Goal: Task Accomplishment & Management: Manage account settings

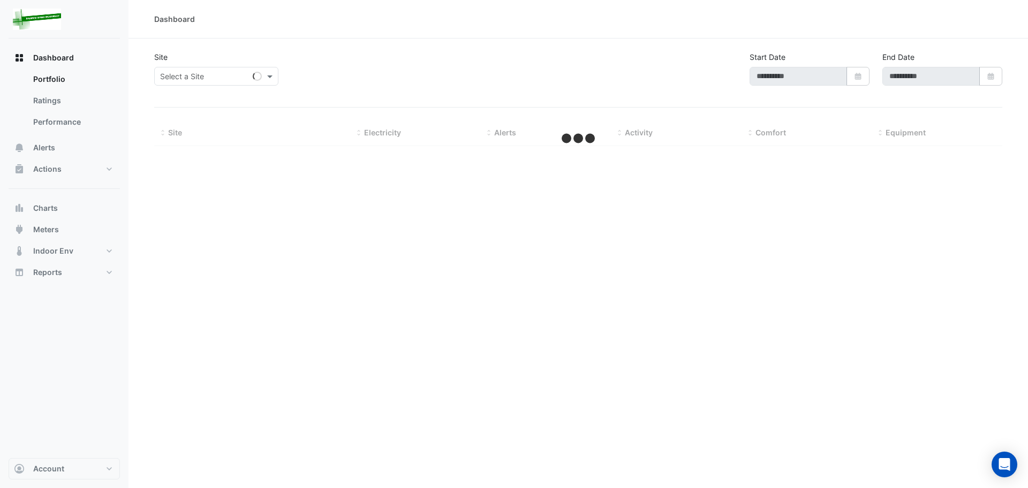
type input "**********"
select select "***"
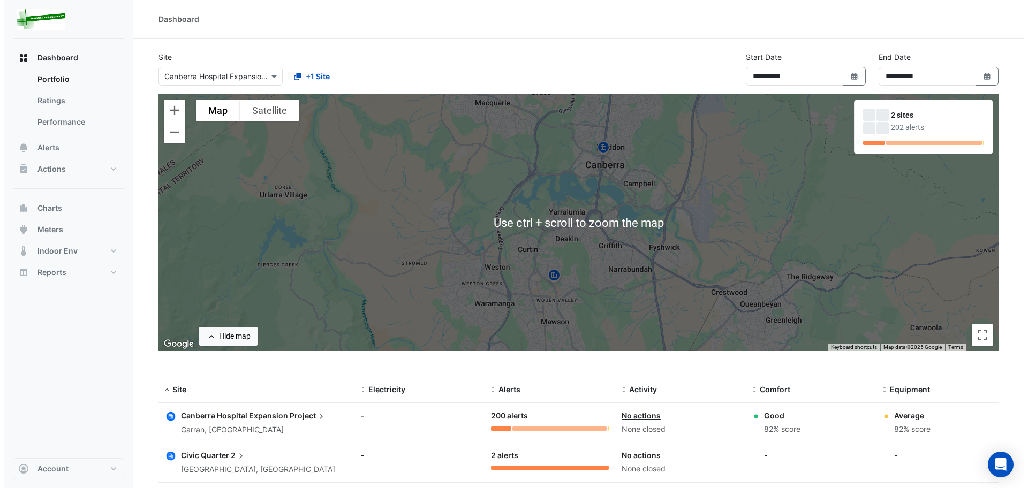
scroll to position [57, 0]
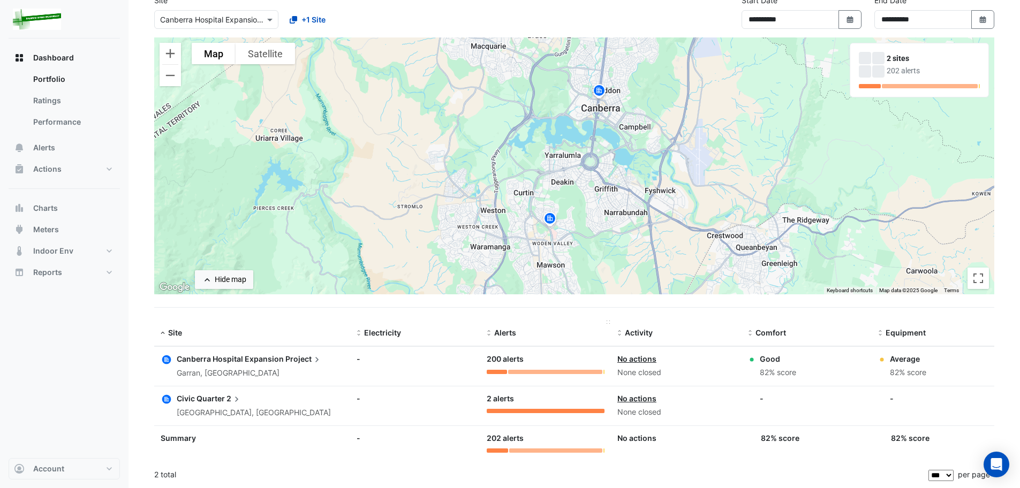
click at [505, 330] on span "Alerts" at bounding box center [505, 332] width 22 height 9
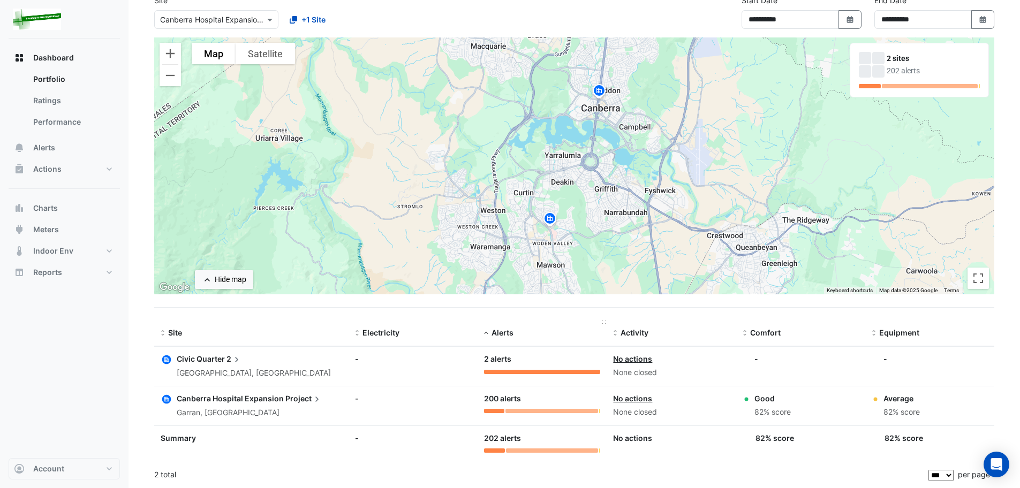
click at [505, 330] on span "Alerts" at bounding box center [502, 332] width 22 height 9
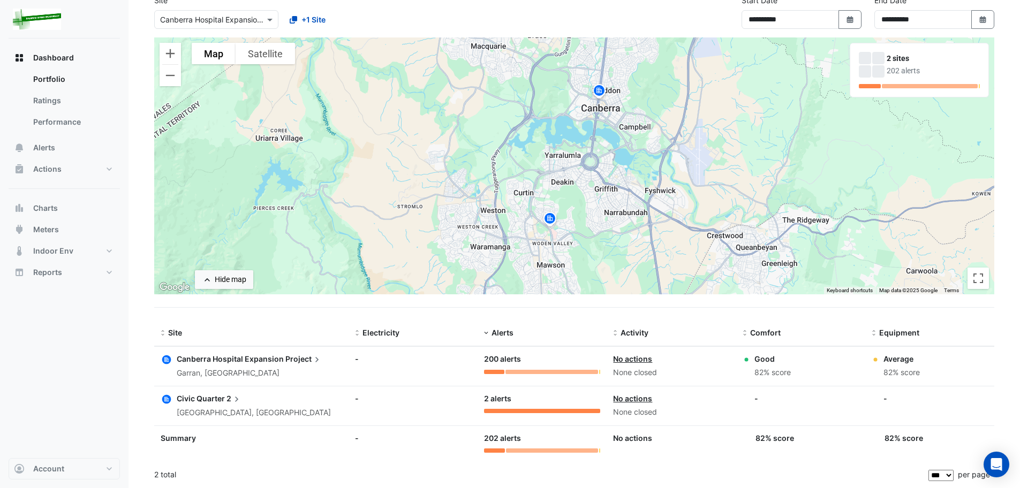
click at [233, 357] on span "Canberra Hospital Expansion" at bounding box center [230, 358] width 107 height 9
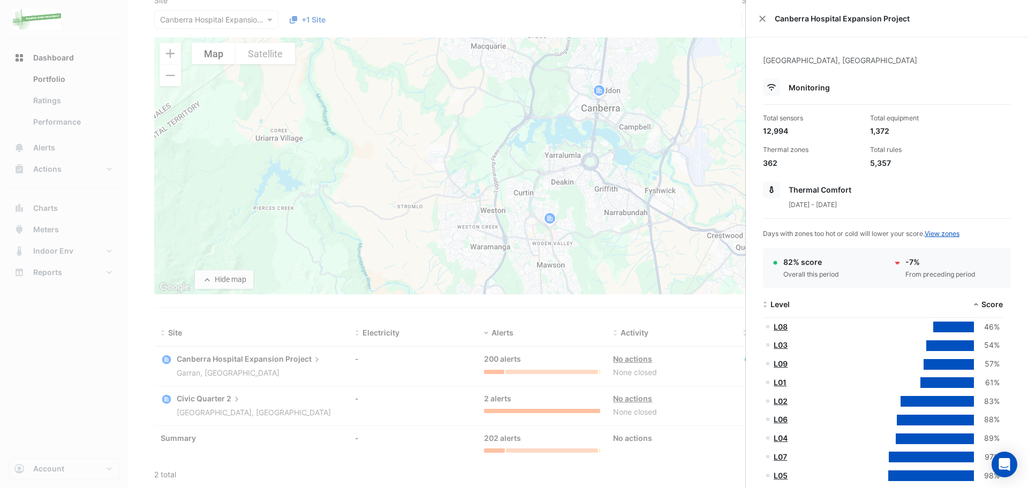
click at [255, 359] on ngb-offcanvas-backdrop at bounding box center [514, 244] width 1028 height 488
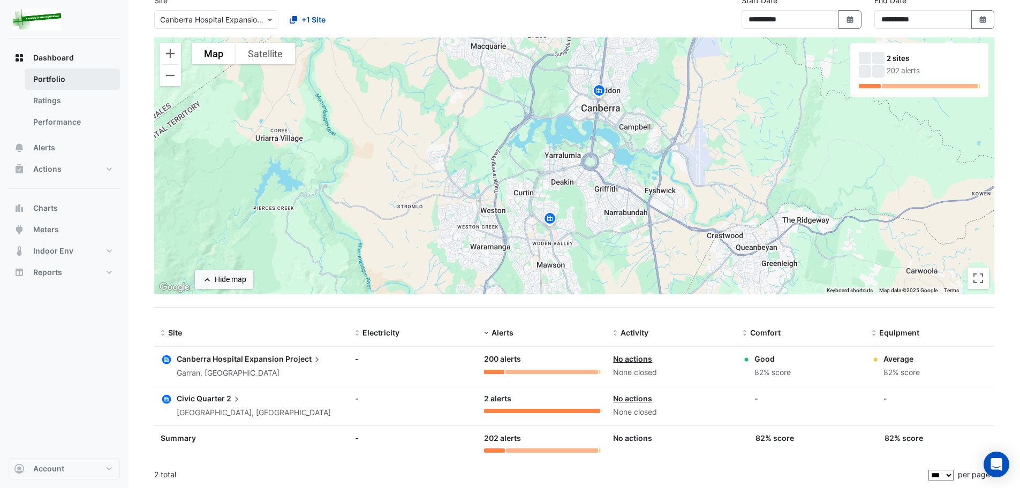
click at [35, 77] on link "Portfolio" at bounding box center [72, 79] width 95 height 21
click at [550, 218] on img at bounding box center [549, 220] width 17 height 19
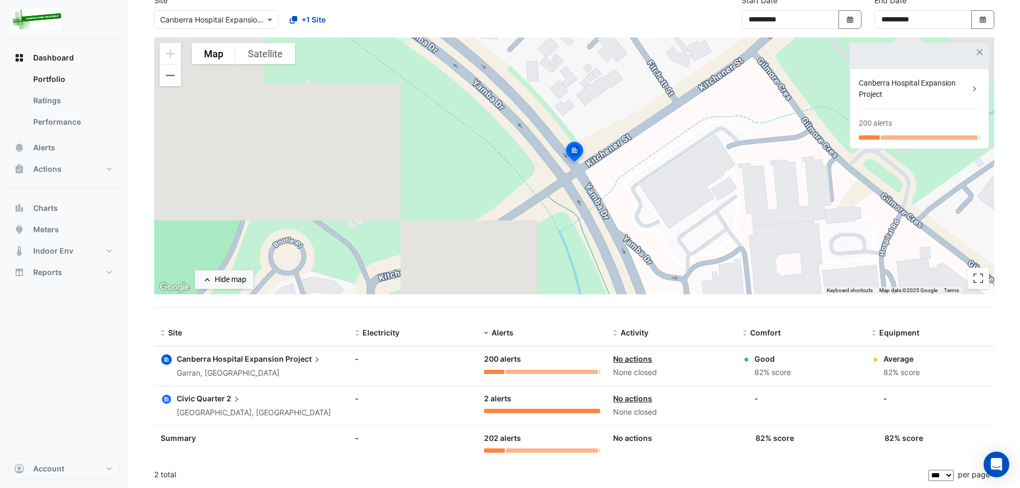
click at [165, 358] on icon "button" at bounding box center [166, 359] width 9 height 9
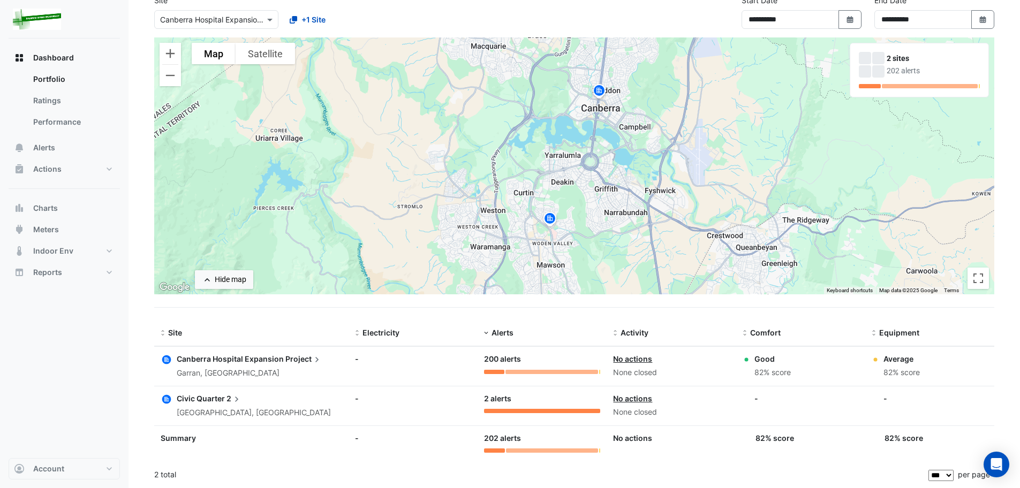
click at [202, 358] on span "Canberra Hospital Expansion" at bounding box center [230, 358] width 107 height 9
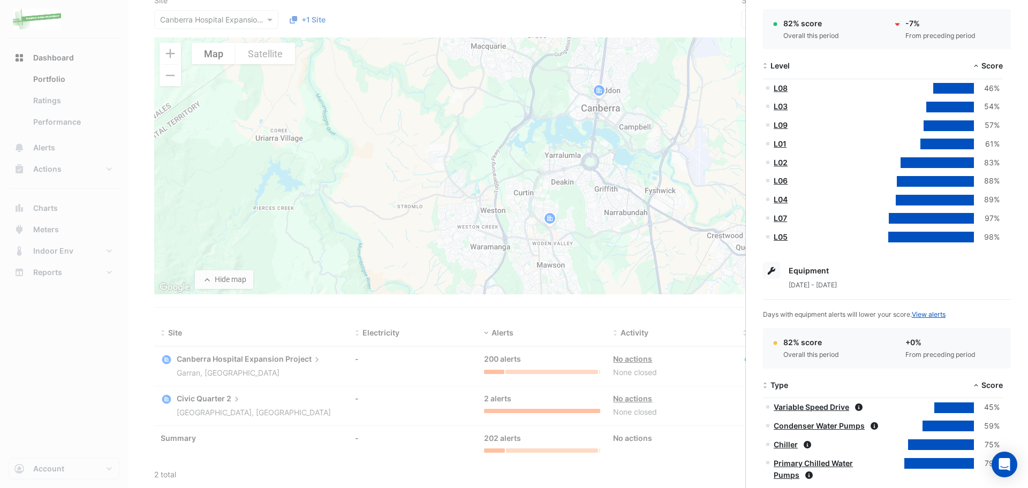
scroll to position [268, 0]
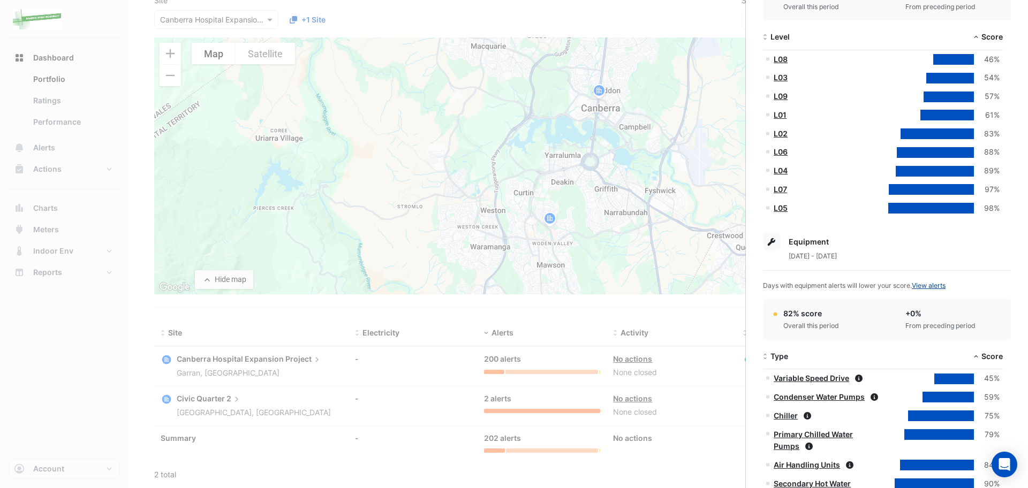
click at [941, 285] on link "View alerts" at bounding box center [929, 286] width 34 height 8
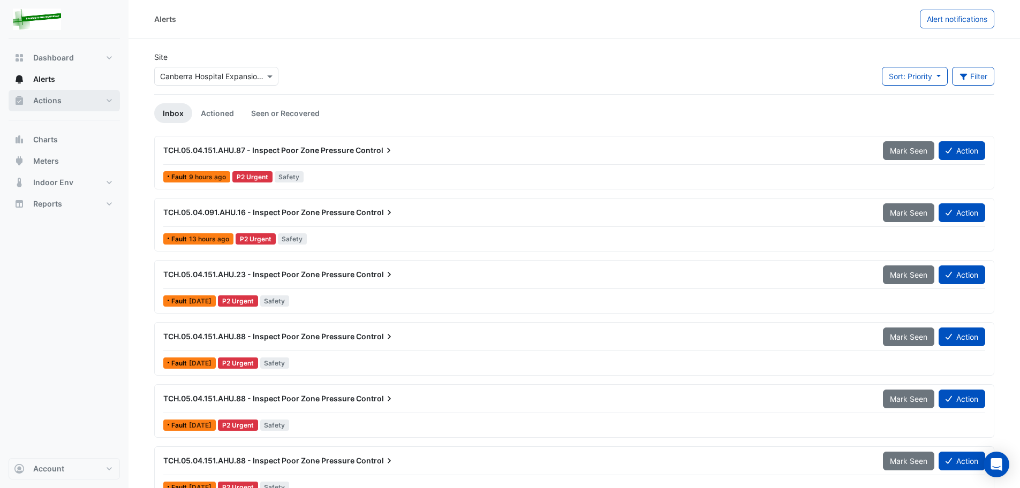
click at [85, 101] on button "Actions" at bounding box center [64, 100] width 111 height 21
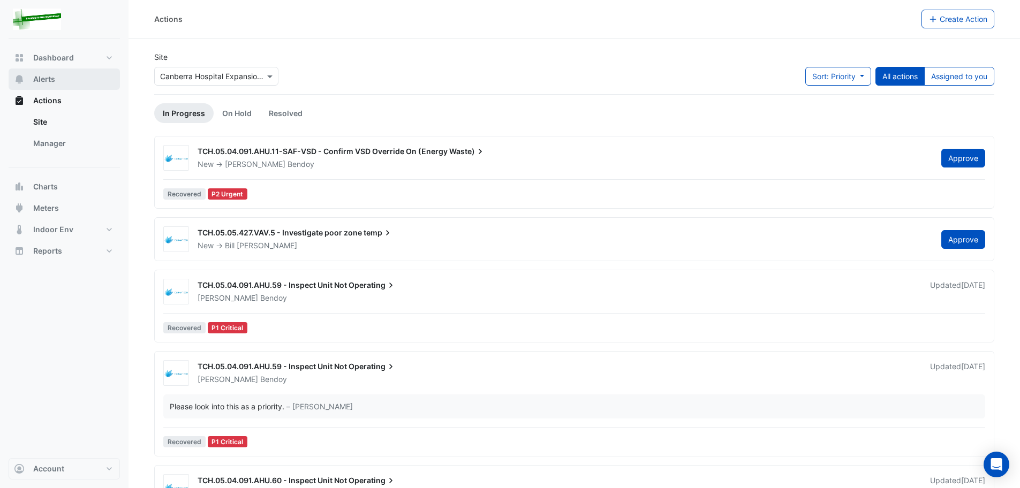
click at [50, 79] on span "Alerts" at bounding box center [44, 79] width 22 height 11
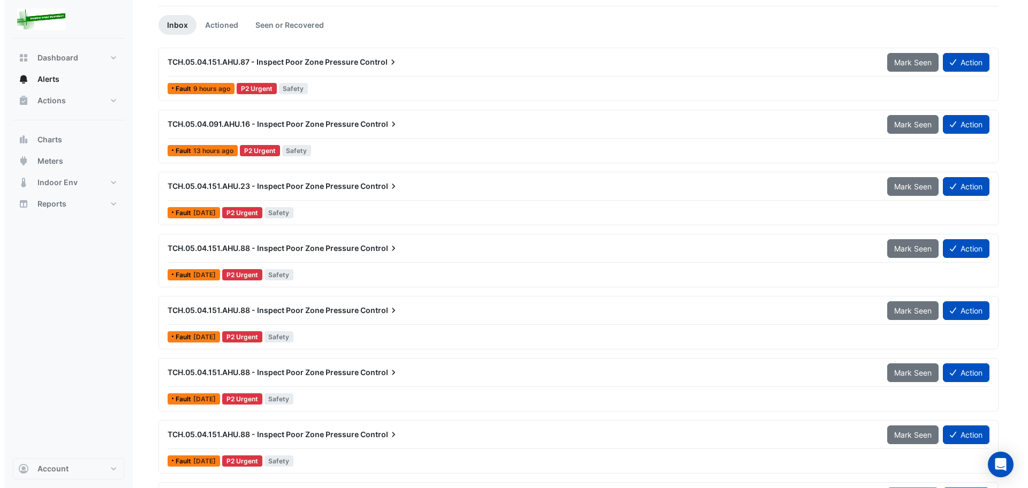
scroll to position [107, 0]
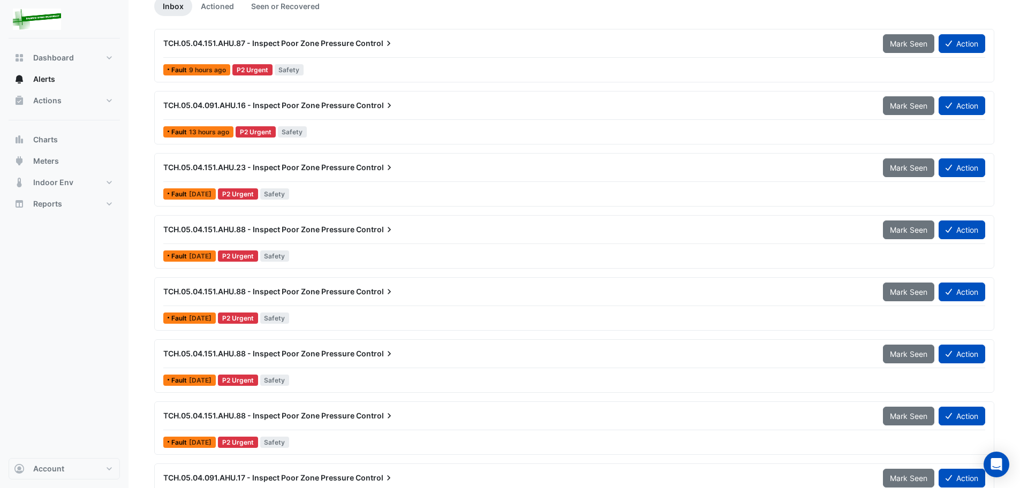
click at [226, 354] on span "TCH.05.04.151.AHU.88 - Inspect Poor Zone Pressure" at bounding box center [258, 353] width 191 height 9
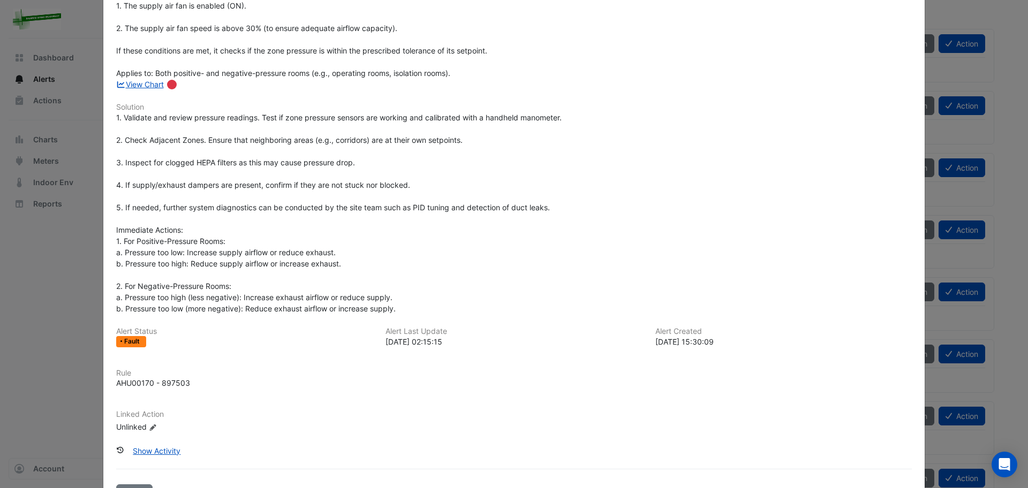
scroll to position [194, 0]
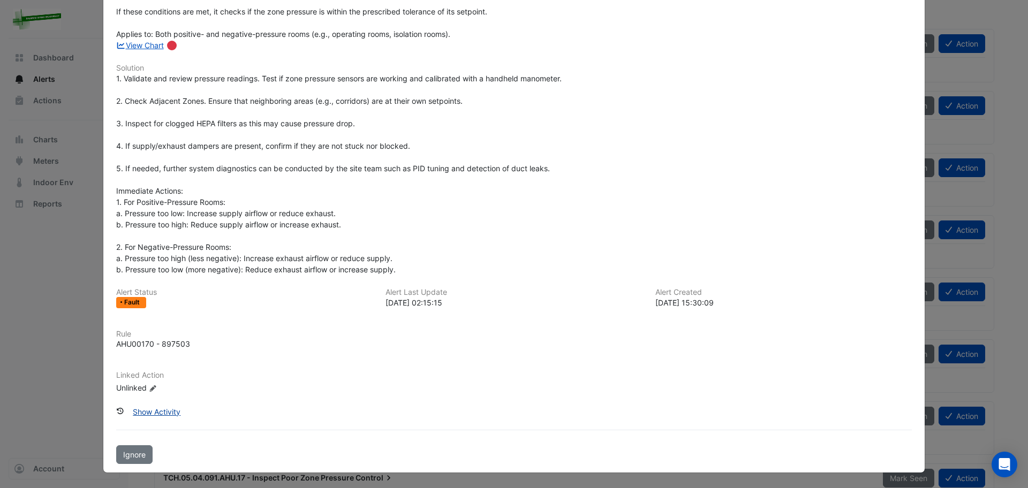
click at [153, 411] on button "Show Activity" at bounding box center [157, 412] width 62 height 19
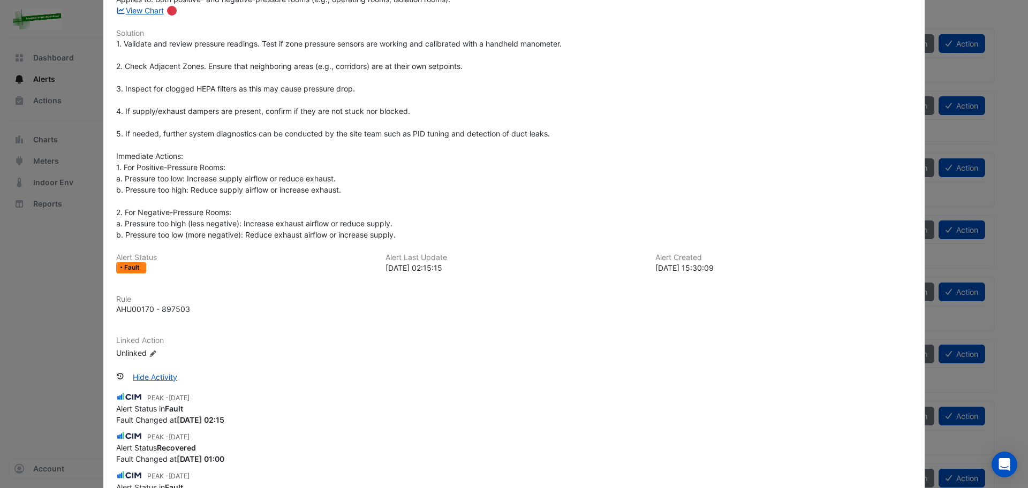
scroll to position [248, 0]
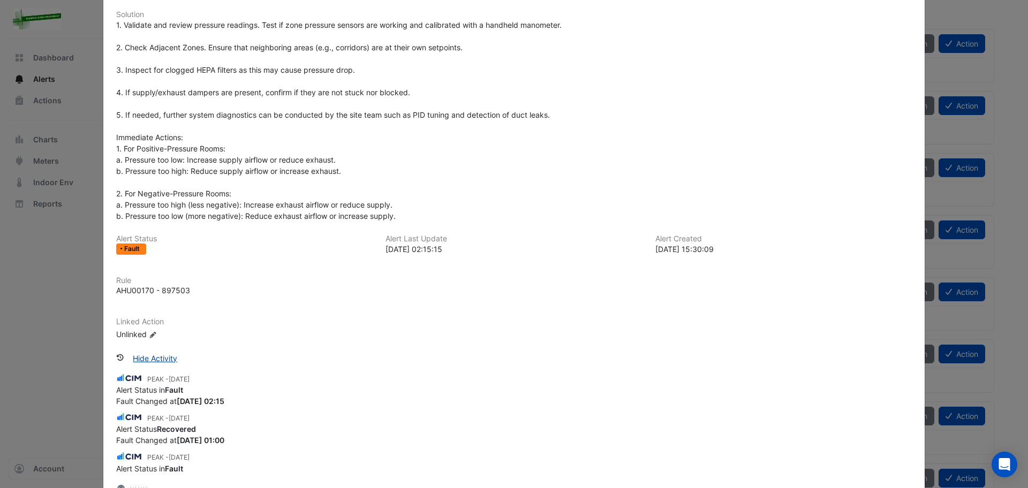
click at [148, 360] on button "Hide Activity" at bounding box center [155, 358] width 58 height 19
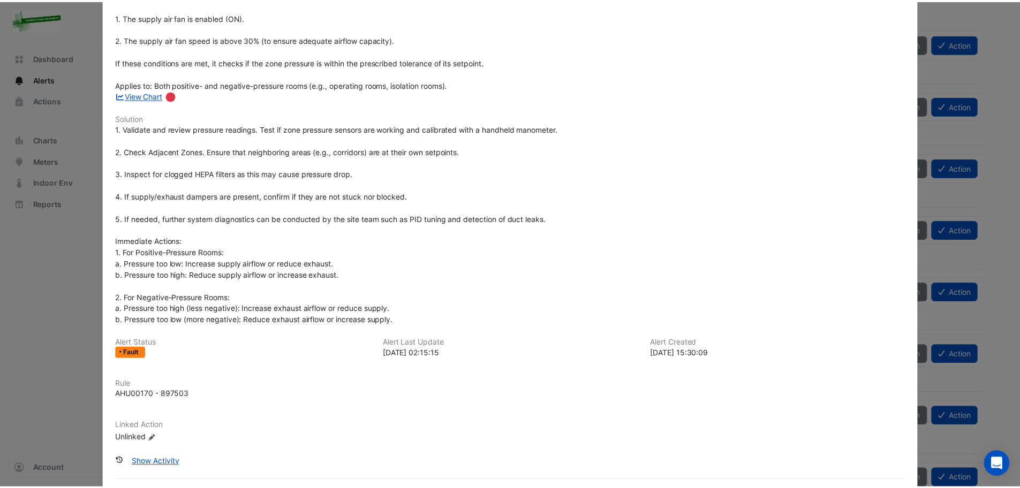
scroll to position [0, 0]
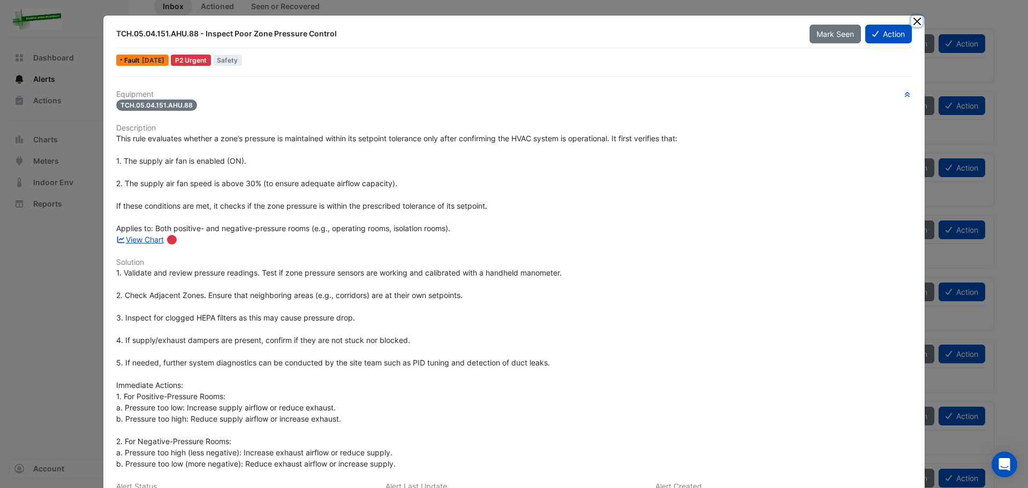
click at [912, 21] on button "Close" at bounding box center [916, 21] width 11 height 11
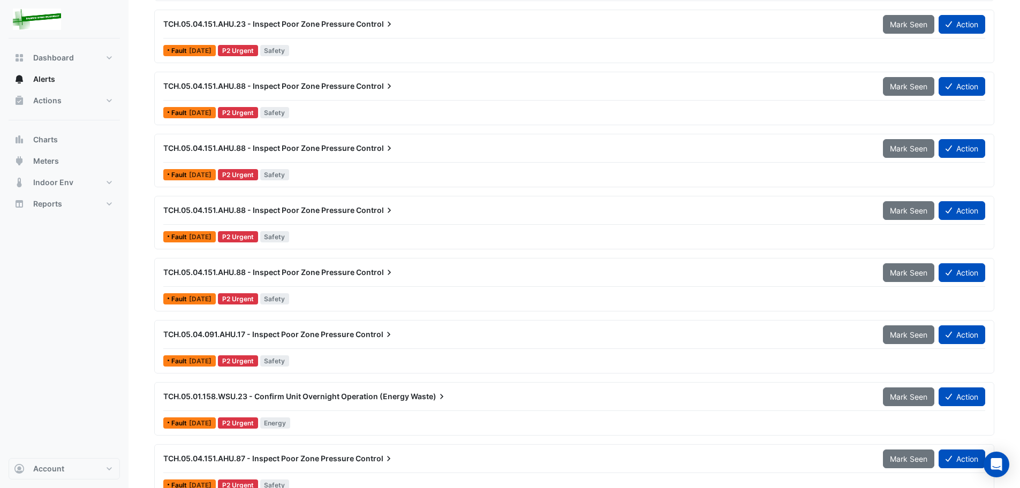
scroll to position [268, 0]
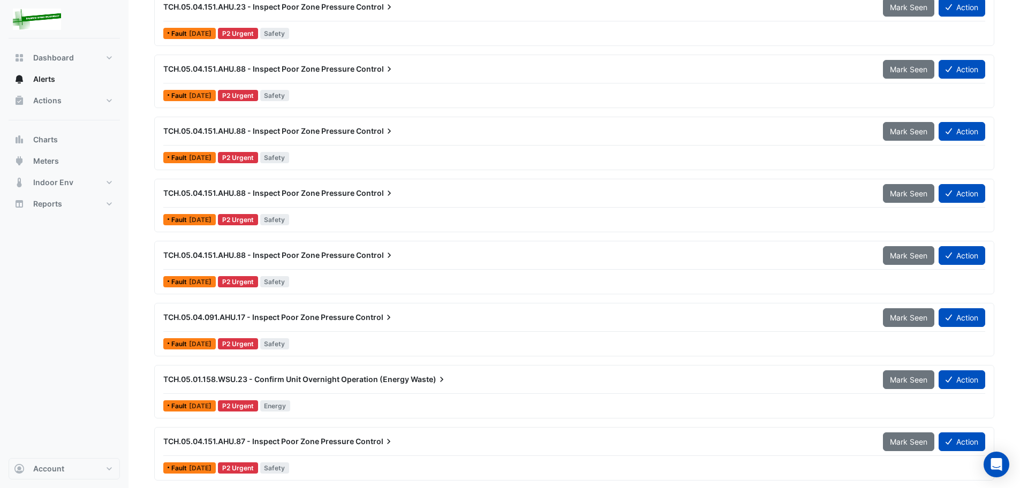
click at [217, 380] on span "TCH.05.01.158.WSU.23 - Confirm Unit Overnight Operation (Energy" at bounding box center [286, 379] width 246 height 9
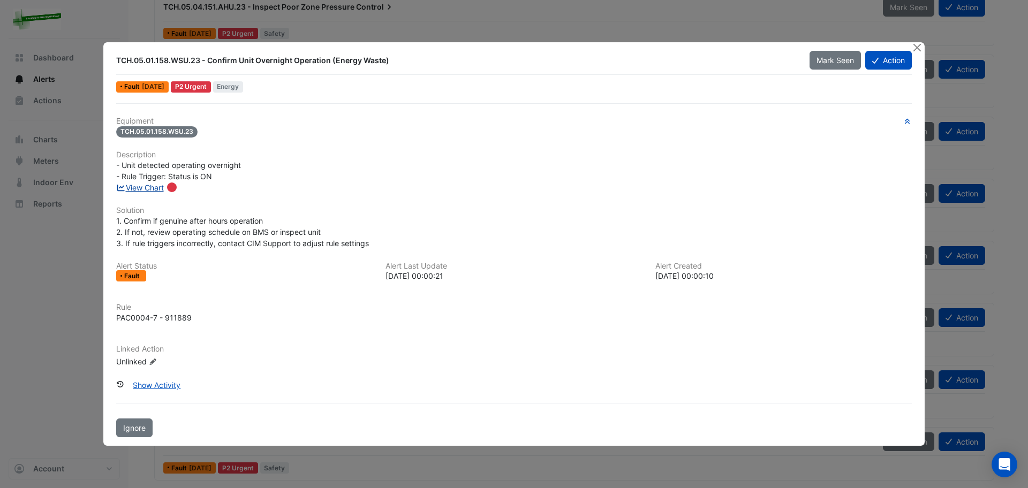
click at [152, 190] on link "View Chart" at bounding box center [140, 187] width 48 height 9
click at [921, 47] on button "Close" at bounding box center [916, 47] width 11 height 11
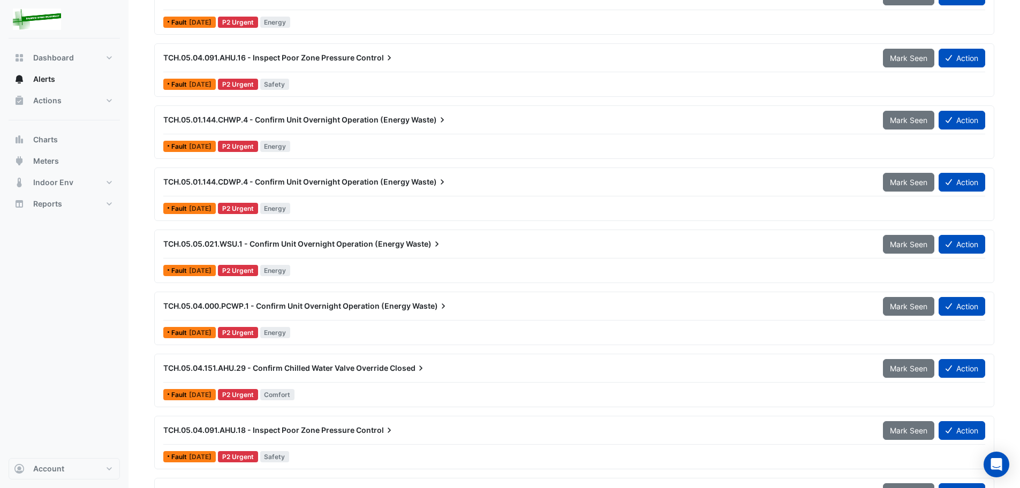
scroll to position [856, 0]
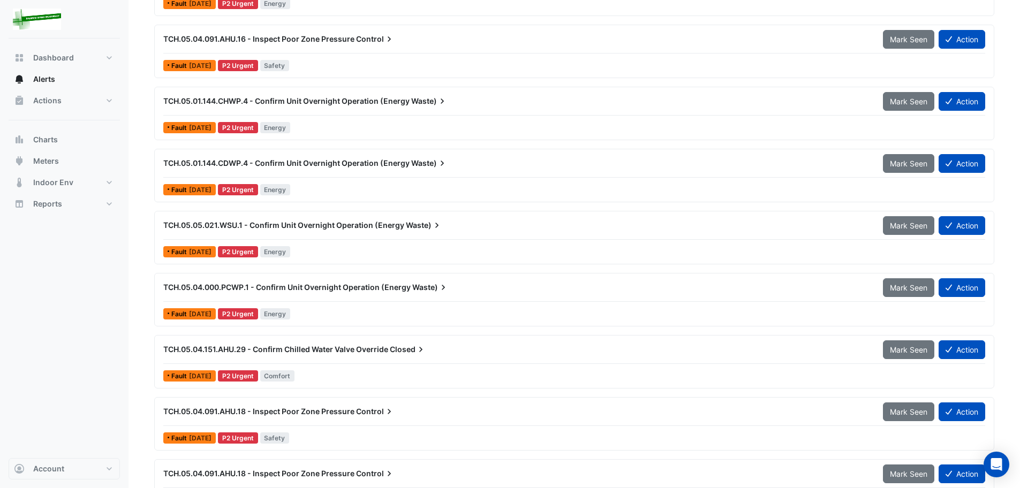
click at [229, 288] on span "TCH.05.04.000.PCWP.1 - Confirm Unit Overnight Operation (Energy" at bounding box center [286, 287] width 247 height 9
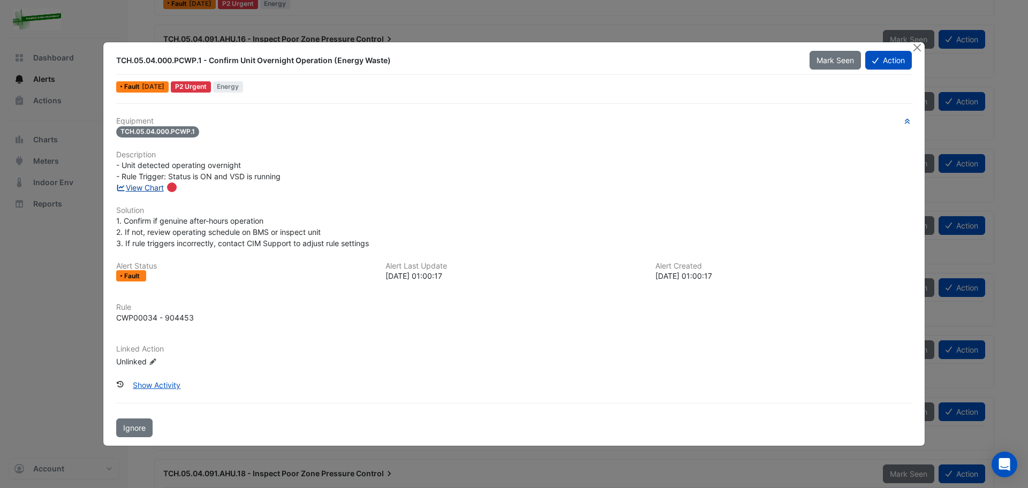
click at [144, 191] on link "View Chart" at bounding box center [140, 187] width 48 height 9
click at [916, 47] on button "Close" at bounding box center [916, 47] width 11 height 11
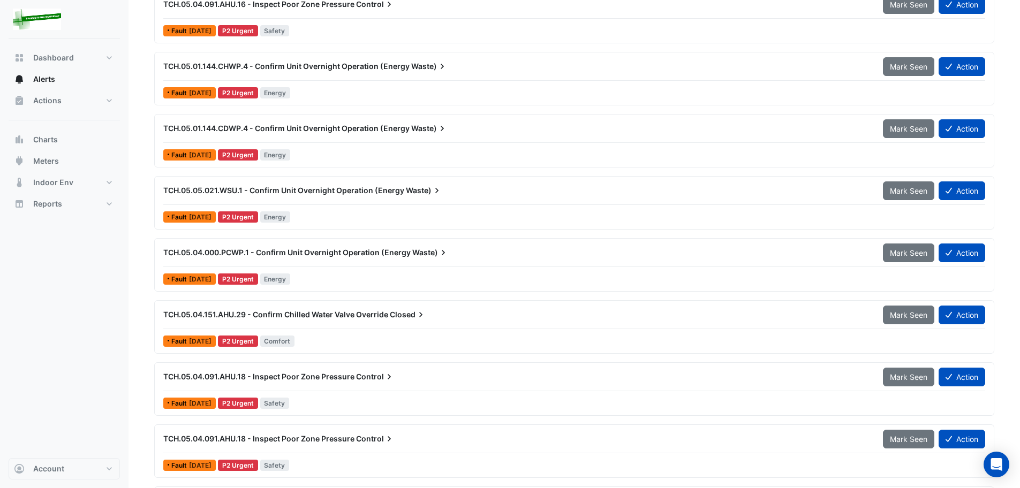
scroll to position [910, 0]
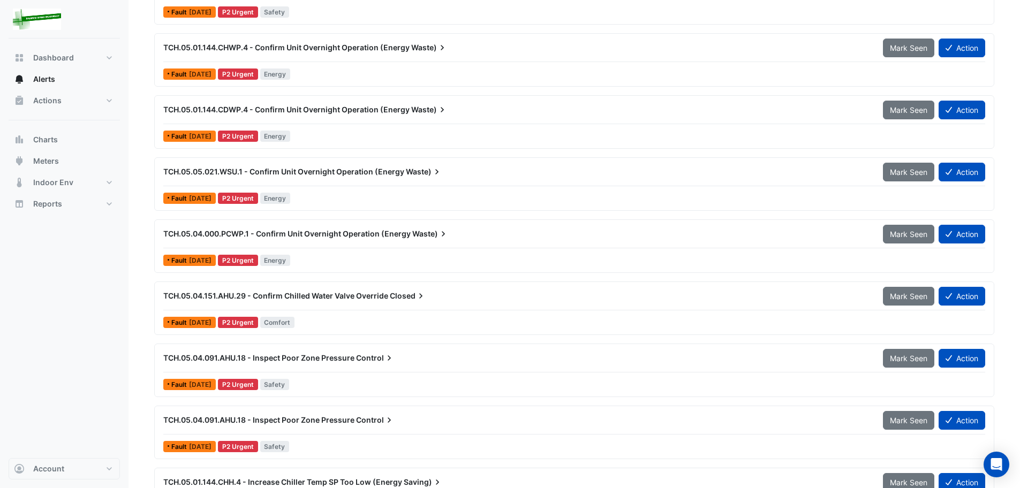
click at [237, 293] on span "TCH.05.04.151.AHU.29 - Confirm Chilled Water Valve Override" at bounding box center [275, 295] width 225 height 9
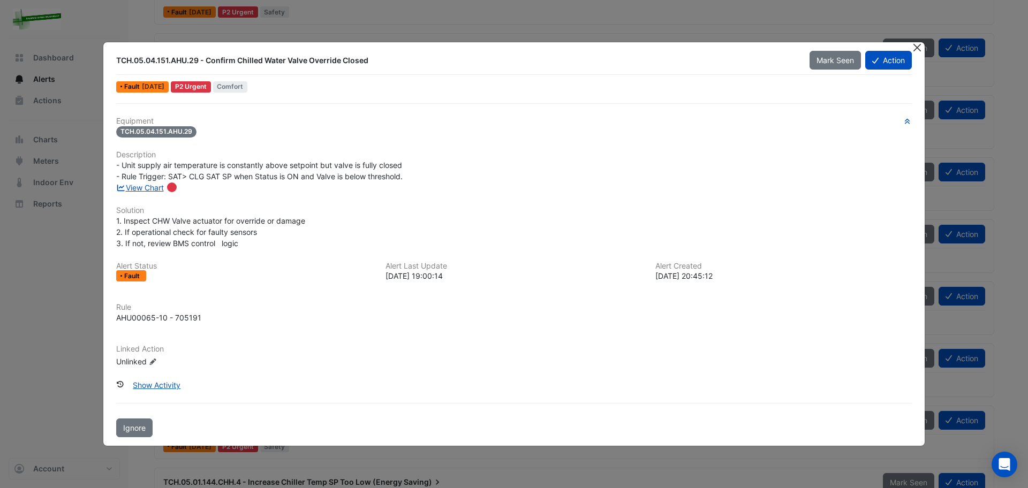
click at [916, 47] on button "Close" at bounding box center [916, 47] width 11 height 11
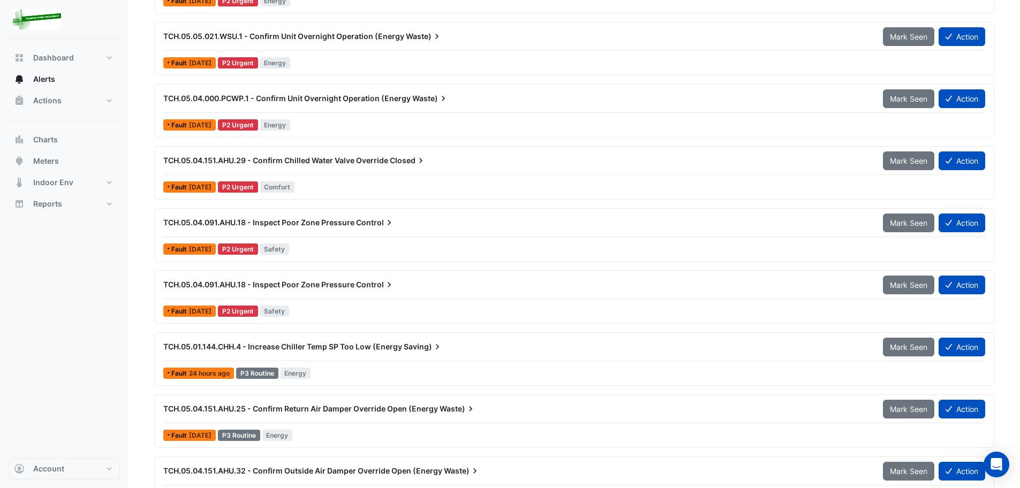
scroll to position [1071, 0]
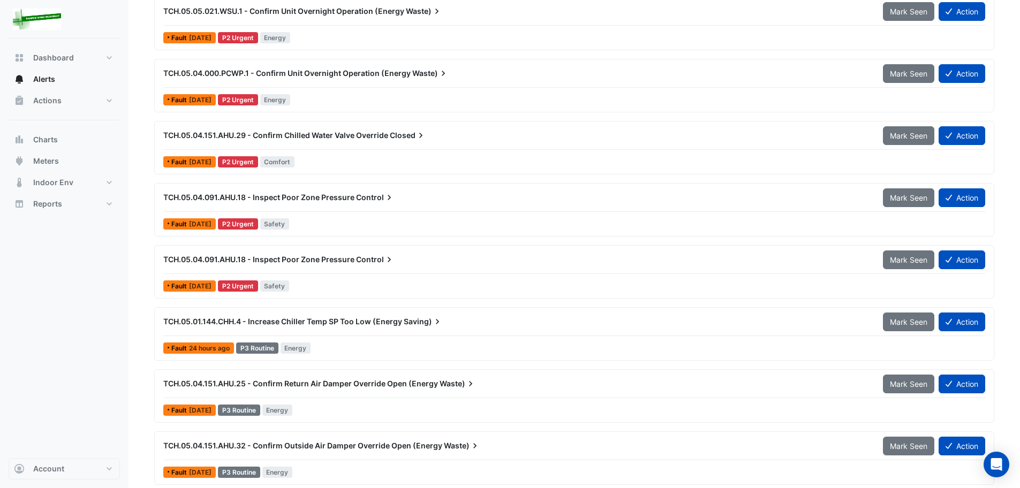
click at [265, 319] on span "TCH.05.01.144.CHH.4 - Increase Chiller Temp SP Too Low (Energy" at bounding box center [282, 321] width 239 height 9
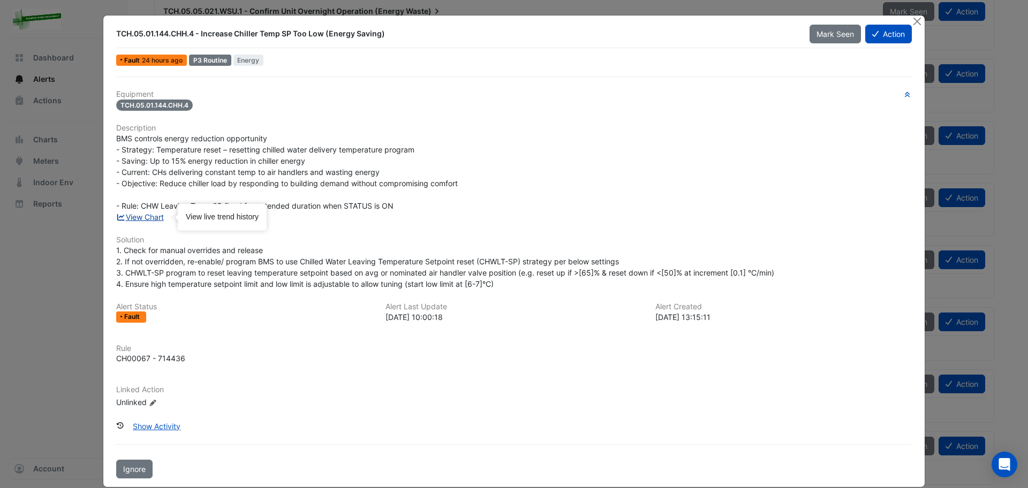
click at [145, 218] on link "View Chart" at bounding box center [140, 217] width 48 height 9
click at [915, 20] on button "Close" at bounding box center [916, 21] width 11 height 11
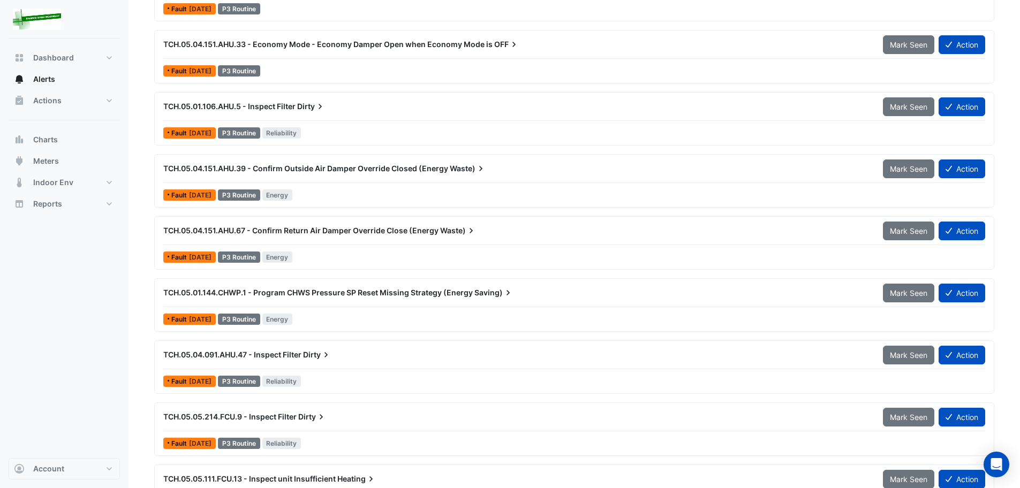
scroll to position [2226, 0]
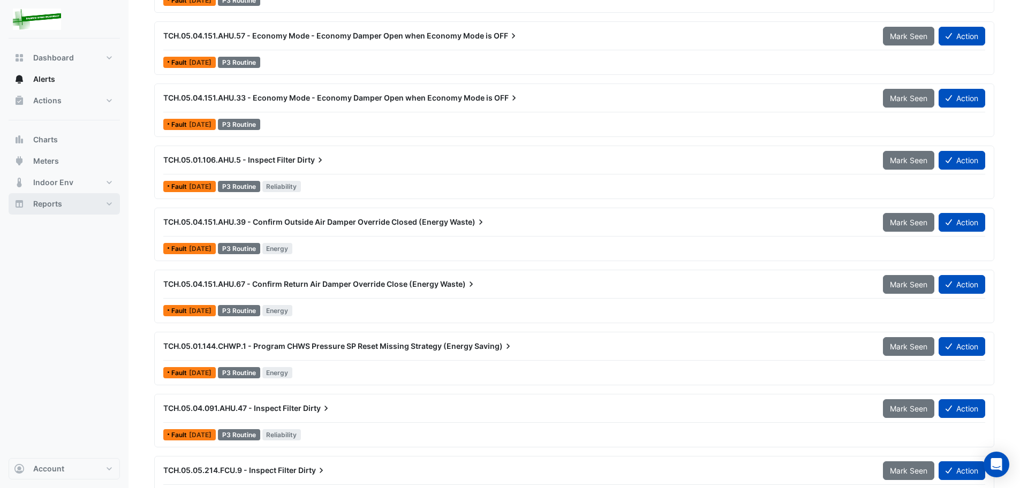
click at [101, 208] on button "Reports" at bounding box center [64, 203] width 111 height 21
select select "***"
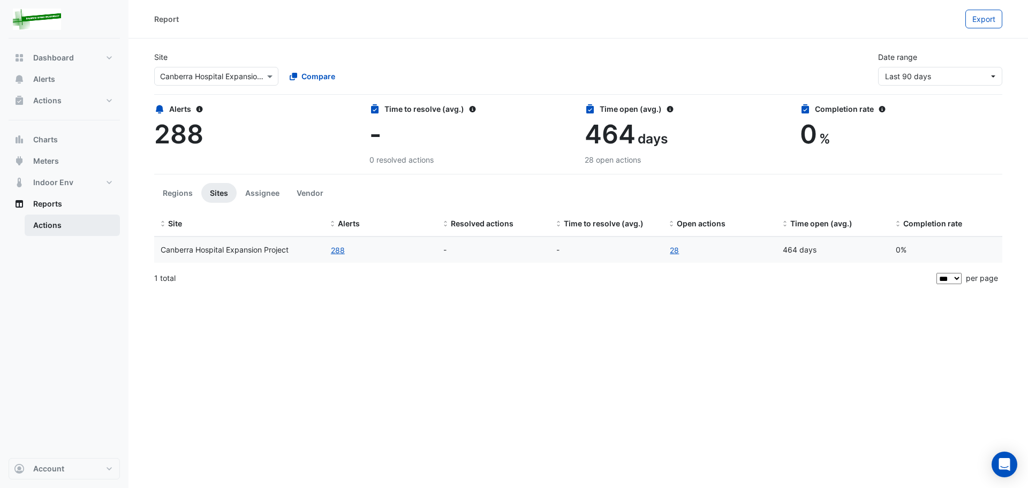
click at [51, 226] on link "Actions" at bounding box center [72, 225] width 95 height 21
click at [981, 19] on span "Export" at bounding box center [983, 18] width 23 height 9
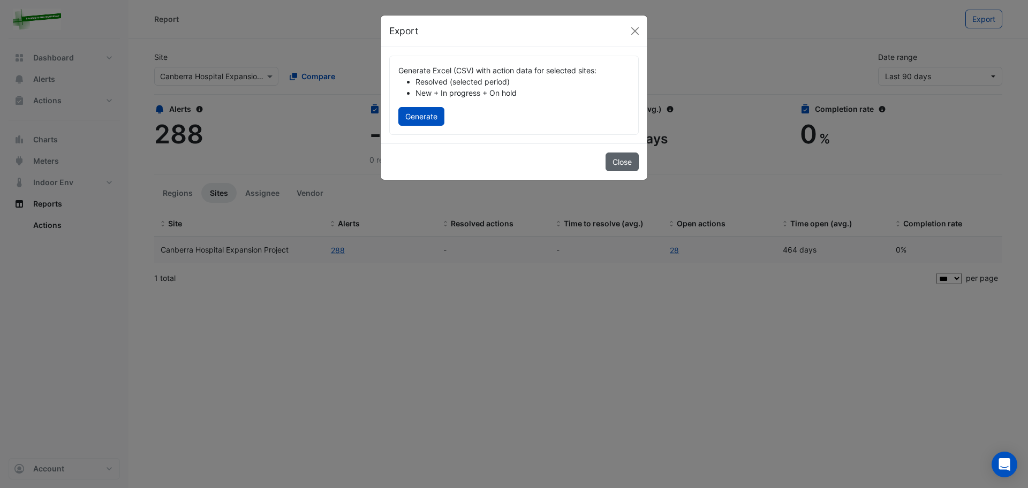
click at [631, 168] on button "Close" at bounding box center [621, 162] width 33 height 19
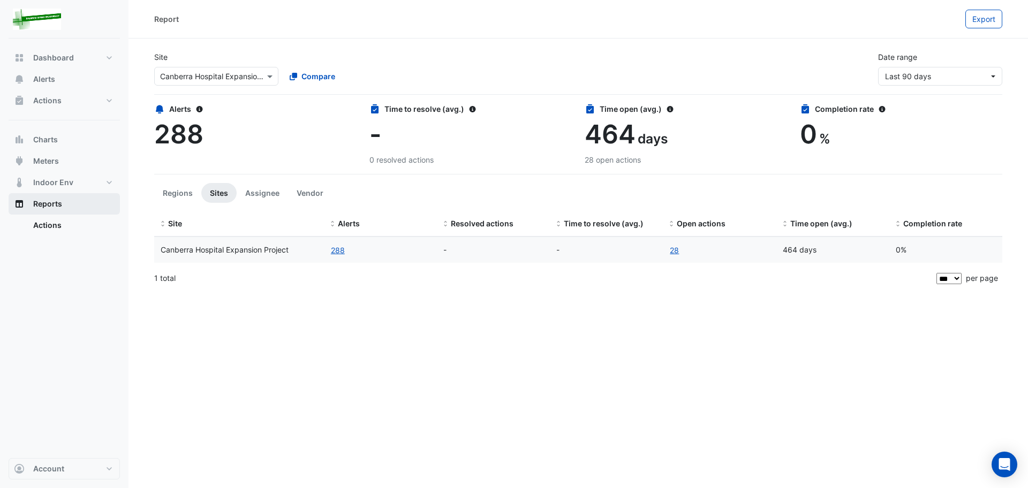
click at [50, 203] on span "Reports" at bounding box center [47, 204] width 29 height 11
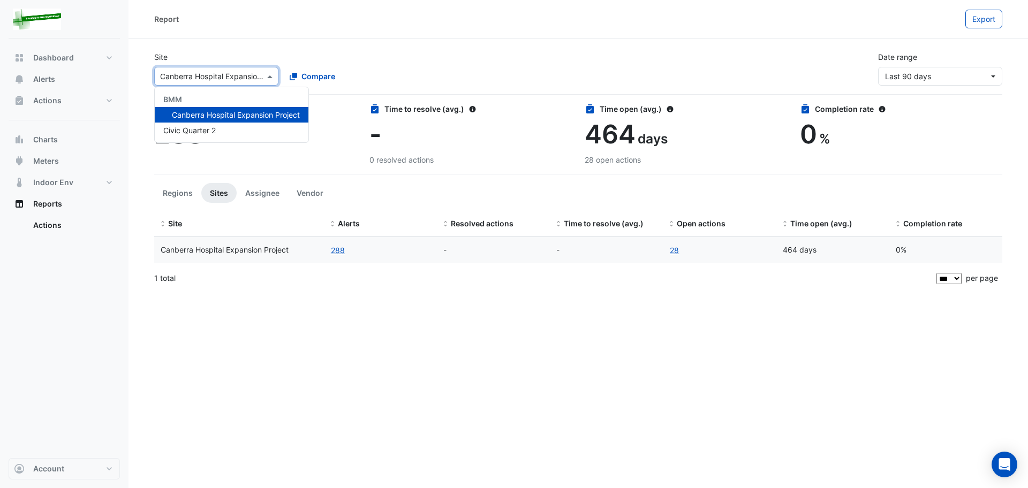
click at [267, 75] on span at bounding box center [270, 76] width 13 height 11
click at [242, 116] on span "Canberra Hospital Expansion Project" at bounding box center [236, 114] width 128 height 9
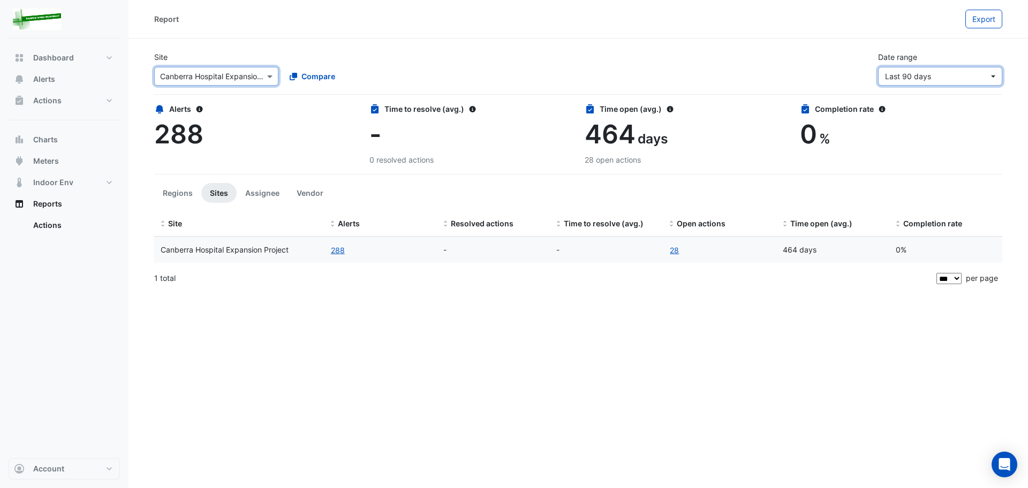
click at [957, 73] on span "Last 90 days" at bounding box center [937, 76] width 104 height 11
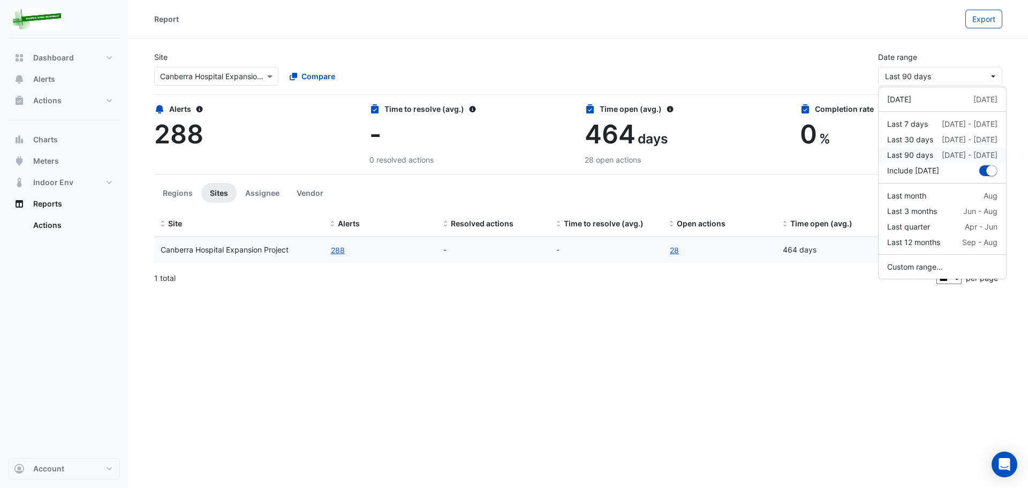
click at [921, 156] on div "Last 90 days" at bounding box center [910, 154] width 46 height 11
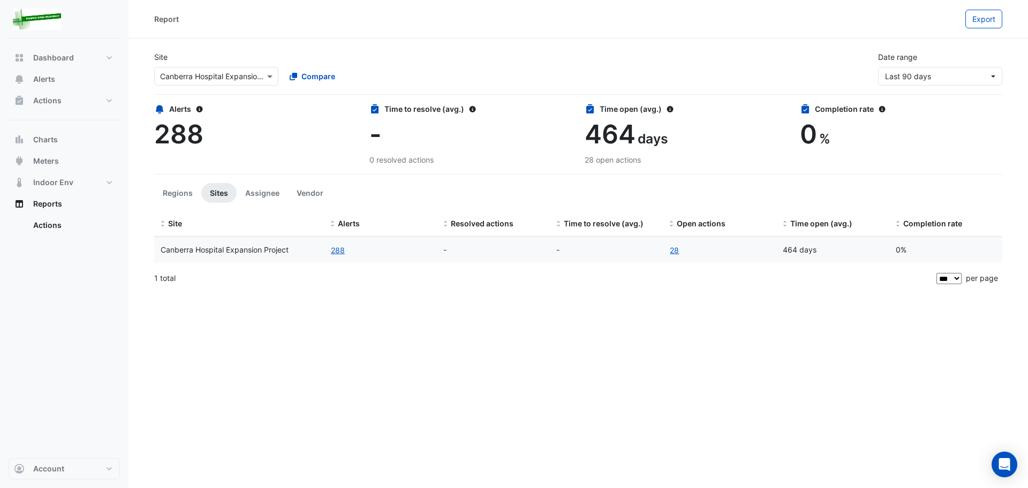
click at [957, 278] on select "** ** ** ***" at bounding box center [948, 278] width 25 height 11
click at [980, 25] on button "Export" at bounding box center [983, 19] width 37 height 19
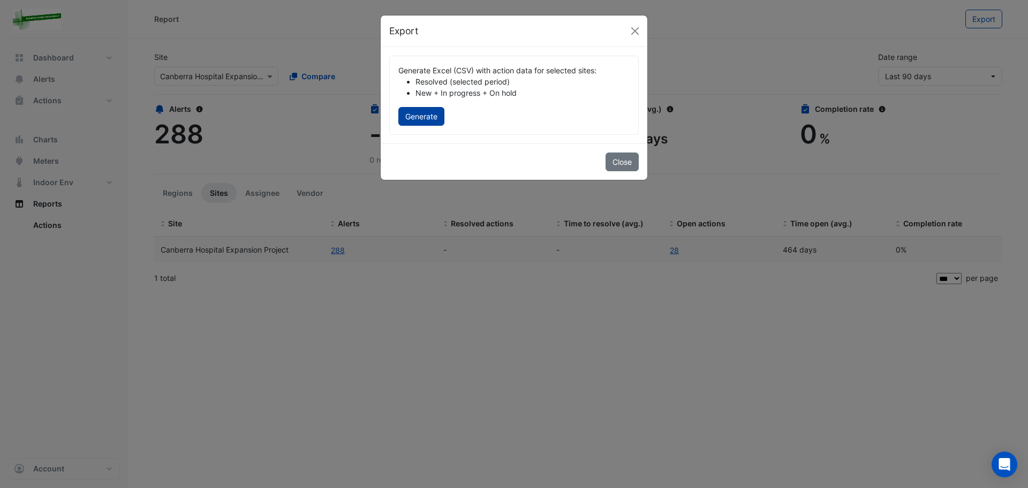
click at [426, 117] on button "Generate" at bounding box center [421, 116] width 46 height 19
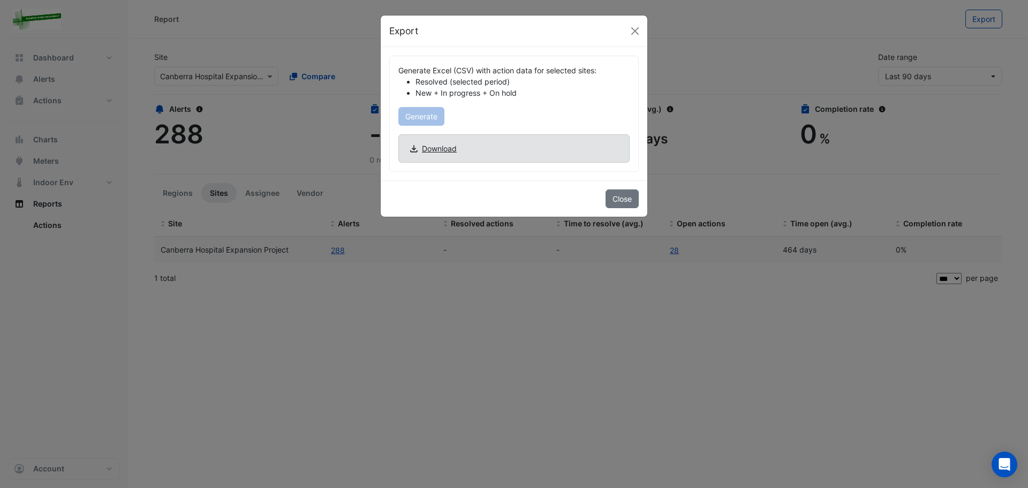
click at [429, 147] on span "Download" at bounding box center [439, 148] width 35 height 11
click at [633, 30] on button "Close" at bounding box center [635, 31] width 16 height 16
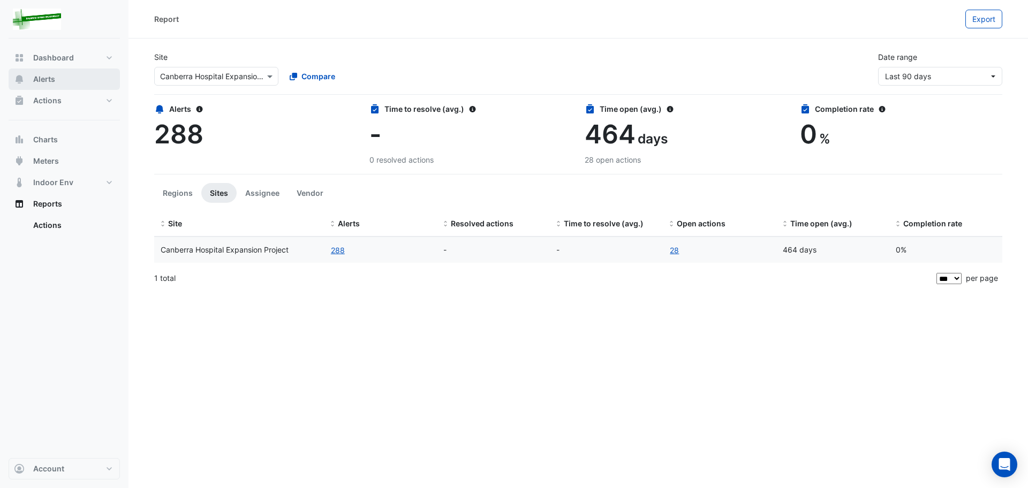
click at [54, 80] on span "Alerts" at bounding box center [44, 79] width 22 height 11
